Goal: Navigation & Orientation: Understand site structure

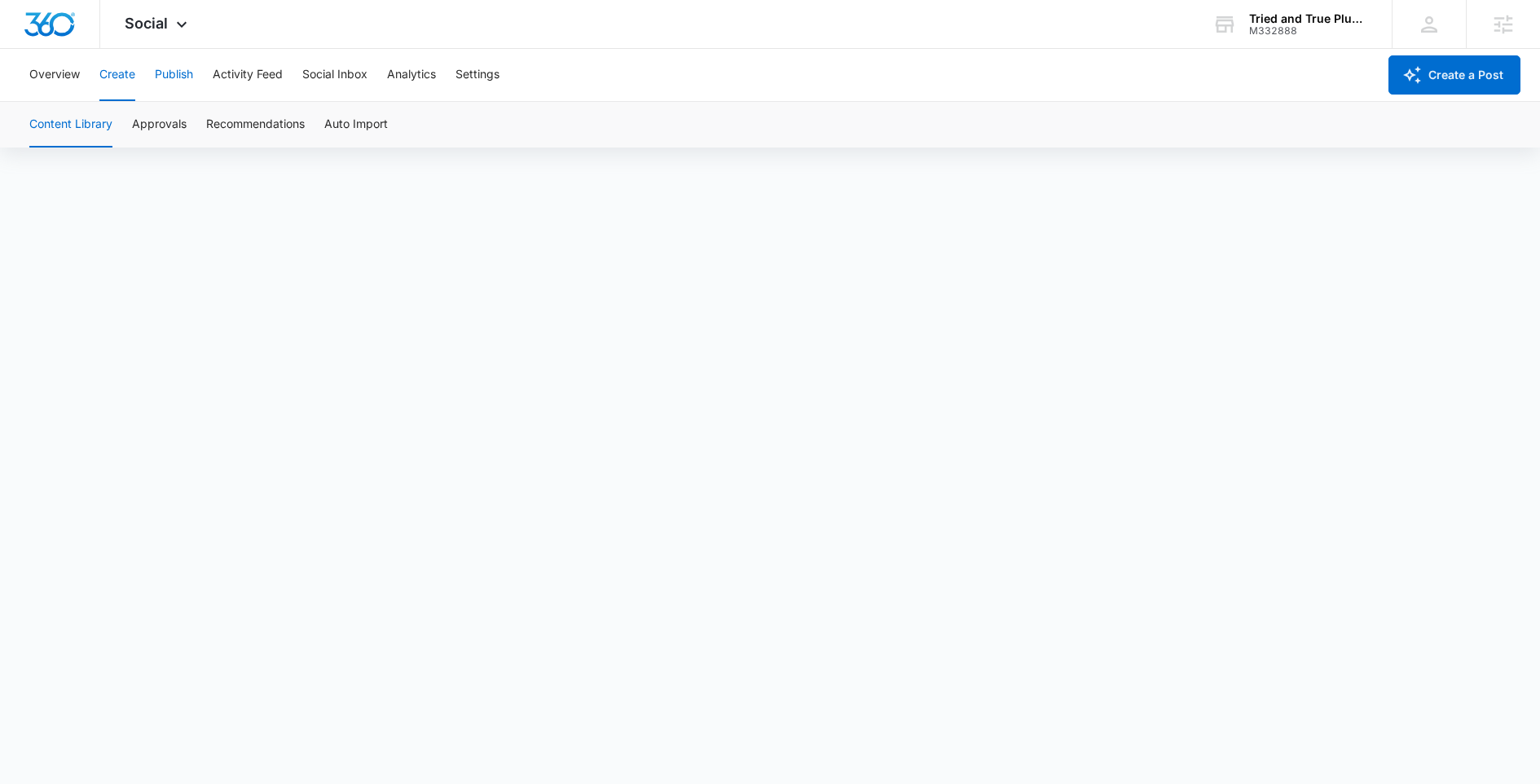
click at [176, 65] on button "Publish" at bounding box center [173, 74] width 38 height 52
click at [124, 128] on button "Schedules" at bounding box center [124, 125] width 55 height 46
click at [131, 76] on button "Create" at bounding box center [117, 74] width 36 height 52
click at [174, 135] on button "Approvals" at bounding box center [159, 125] width 54 height 46
click at [155, 27] on span "Social" at bounding box center [146, 23] width 43 height 17
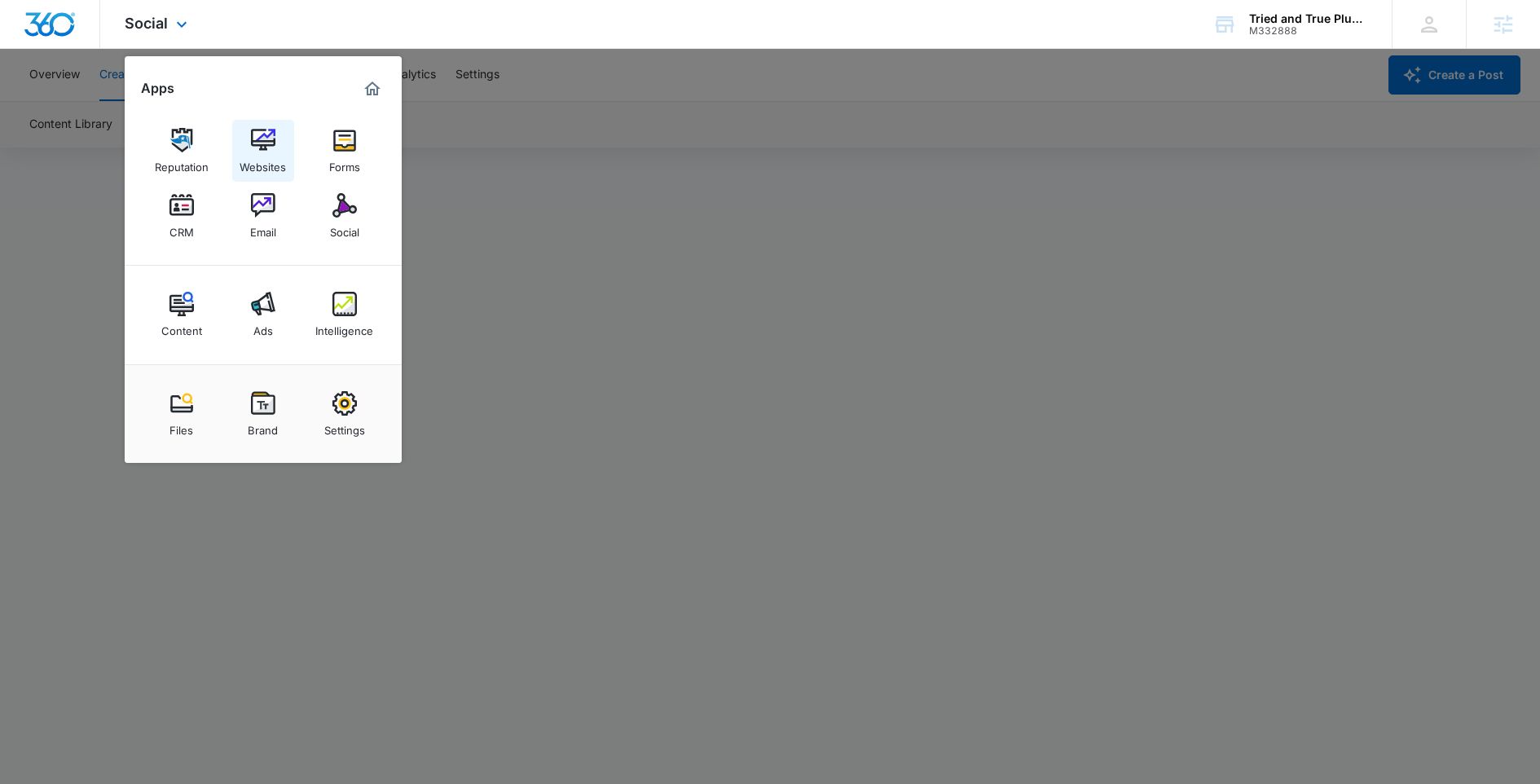
click at [276, 136] on link "Websites" at bounding box center [263, 151] width 62 height 62
